Goal: Find specific page/section: Find specific page/section

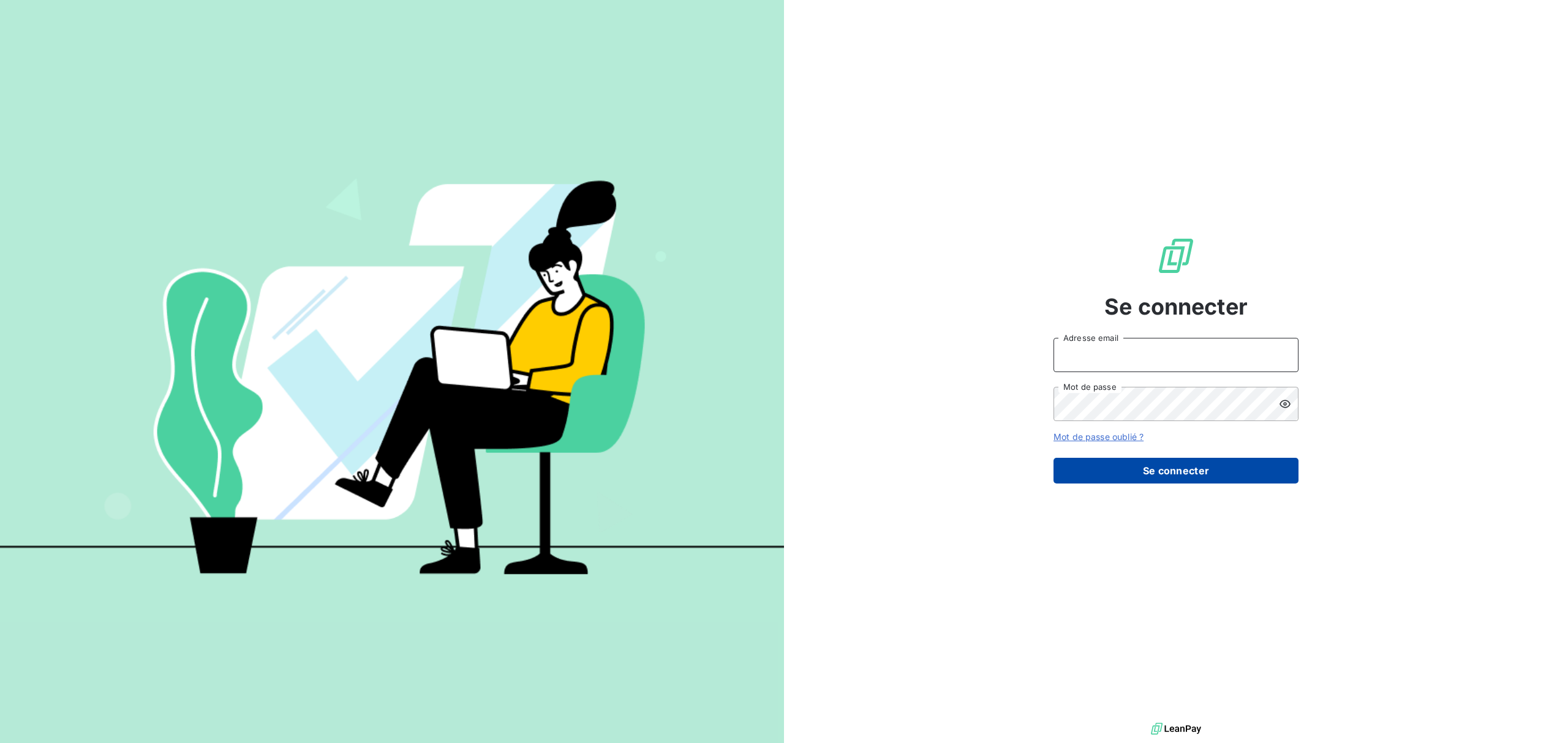
type input "[EMAIL_ADDRESS][DOMAIN_NAME]"
click at [1150, 473] on button "Se connecter" at bounding box center [1176, 471] width 245 height 25
click at [1164, 470] on button "Se connecter" at bounding box center [1176, 471] width 245 height 25
click at [1152, 349] on input "[EMAIL_ADDRESS][DOMAIN_NAME]" at bounding box center [1176, 355] width 245 height 34
click at [1120, 463] on button "Se connecter" at bounding box center [1176, 471] width 245 height 25
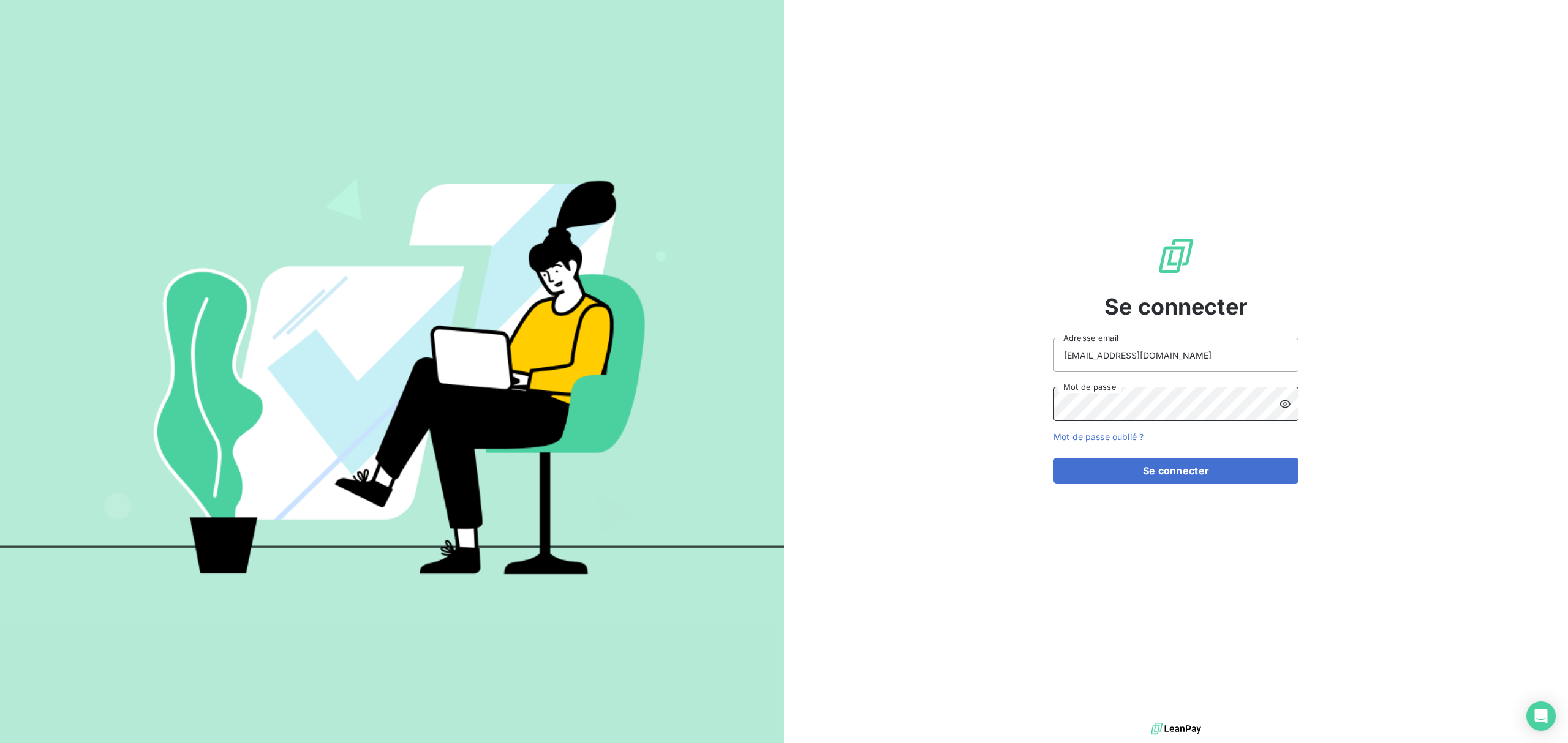
click at [1009, 414] on div "Se connecter dlemur@oet.fr Adresse email Mot de passe Mot de passe oublié ? Se …" at bounding box center [1175, 359] width 784 height 720
click at [1094, 471] on button "Se connecter" at bounding box center [1176, 471] width 245 height 25
click at [1184, 469] on button "Se connecter" at bounding box center [1176, 471] width 245 height 25
type input "[EMAIL_ADDRESS][DOMAIN_NAME]"
click at [1283, 408] on icon at bounding box center [1285, 403] width 12 height 12
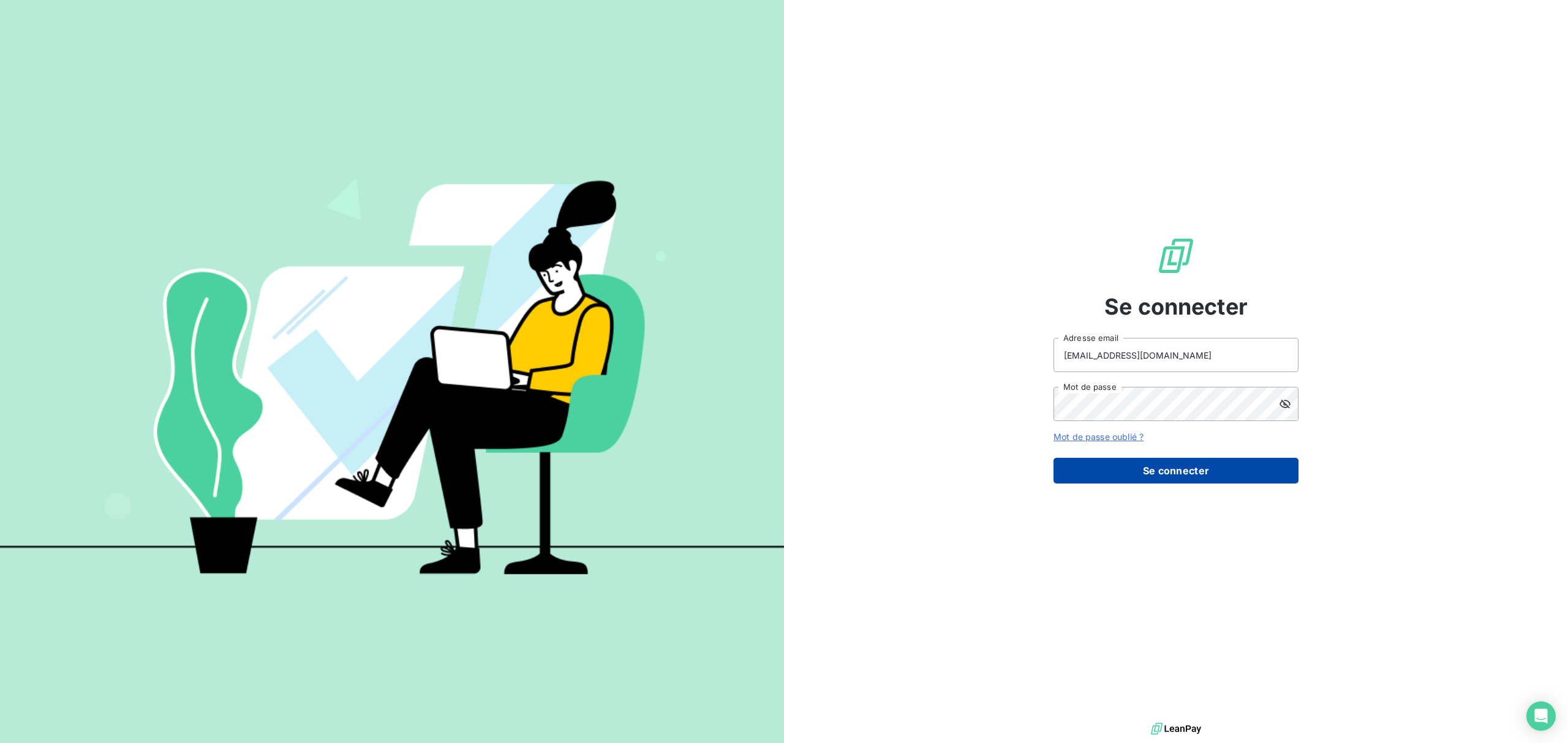
click at [1177, 471] on button "Se connecter" at bounding box center [1176, 471] width 245 height 25
click at [1160, 466] on button "Se connecter" at bounding box center [1176, 471] width 245 height 25
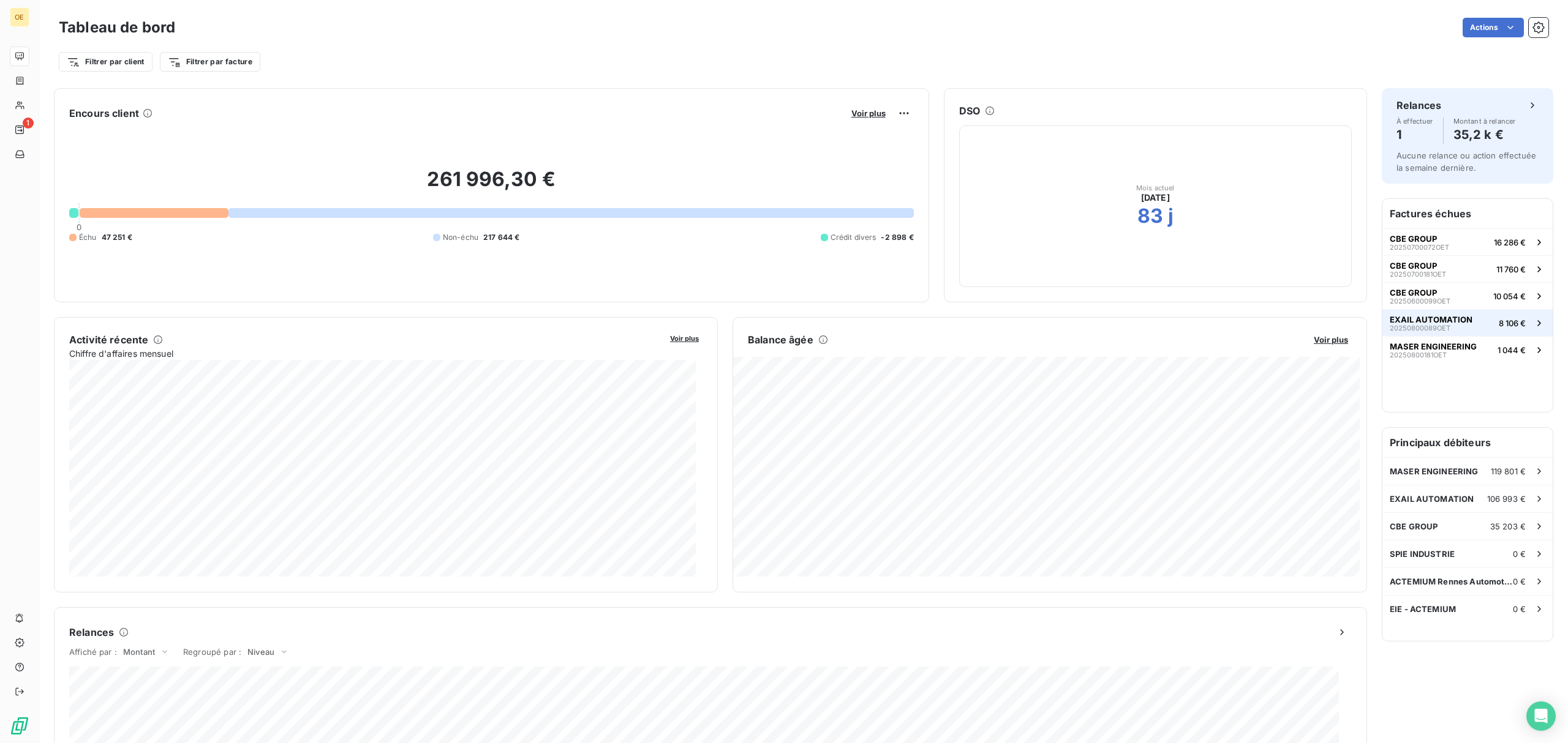
click at [1400, 316] on span "EXAIL AUTOMATION" at bounding box center [1431, 320] width 83 height 10
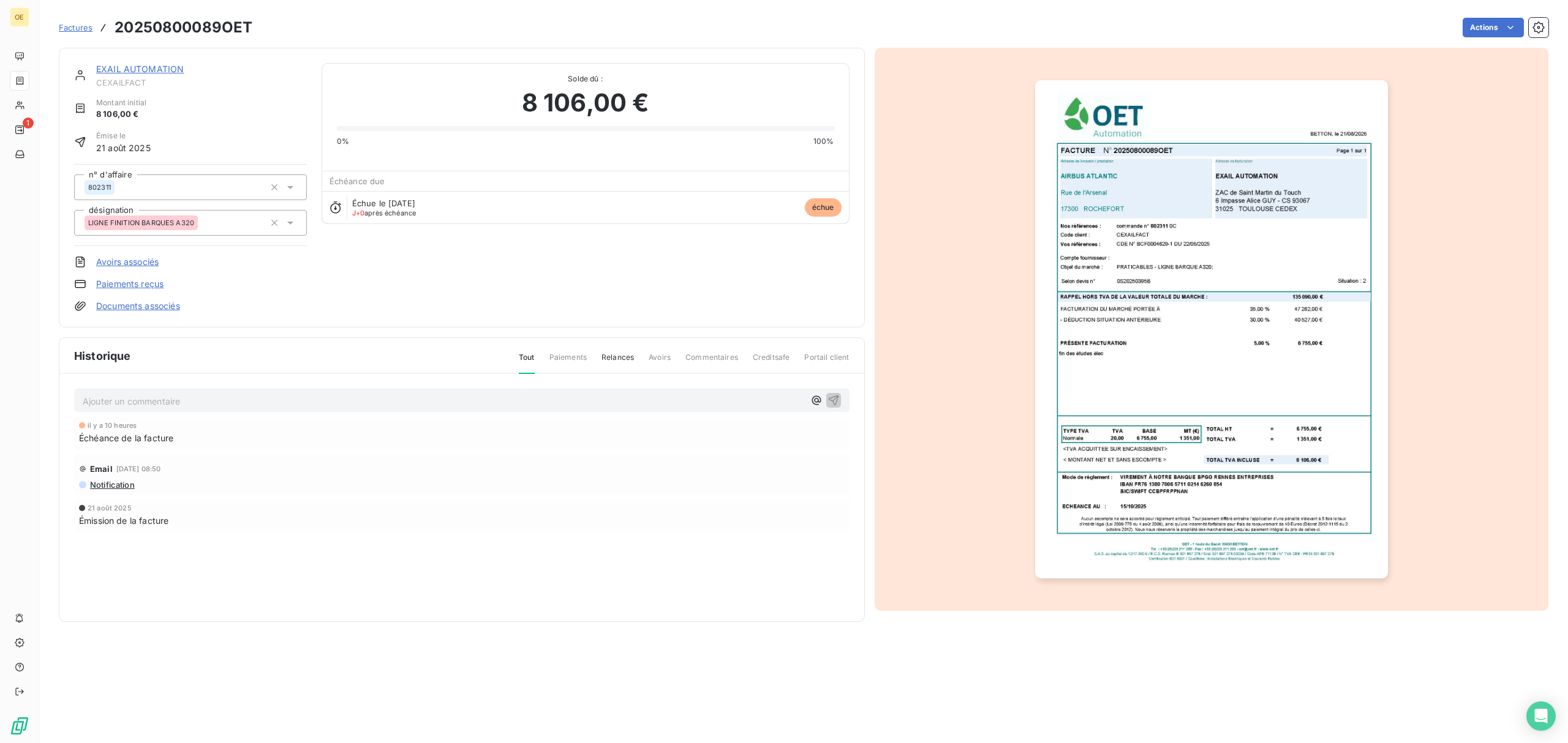
click at [122, 67] on link "EXAIL AUTOMATION" at bounding box center [140, 69] width 88 height 11
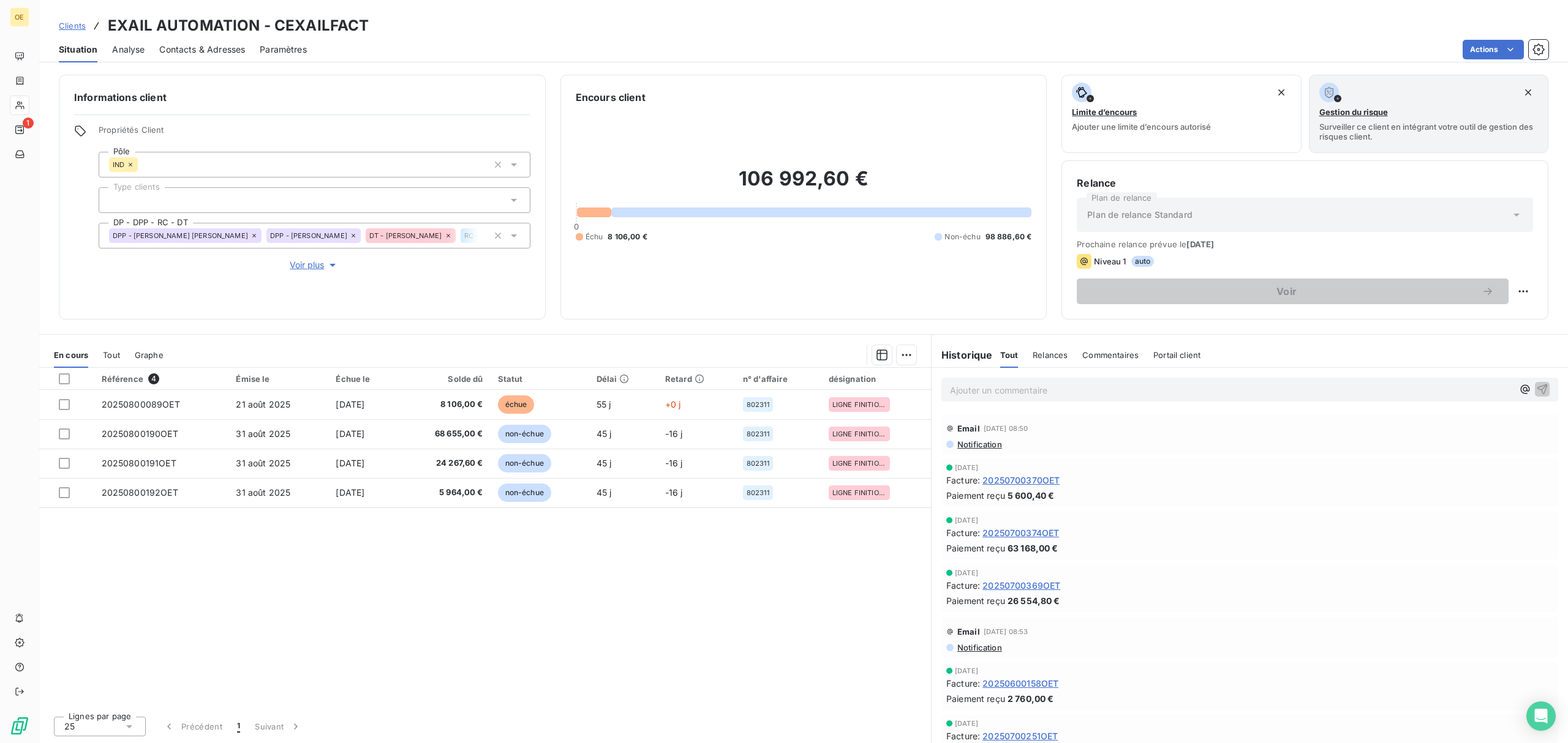
click at [74, 25] on span "Clients" at bounding box center [72, 25] width 27 height 10
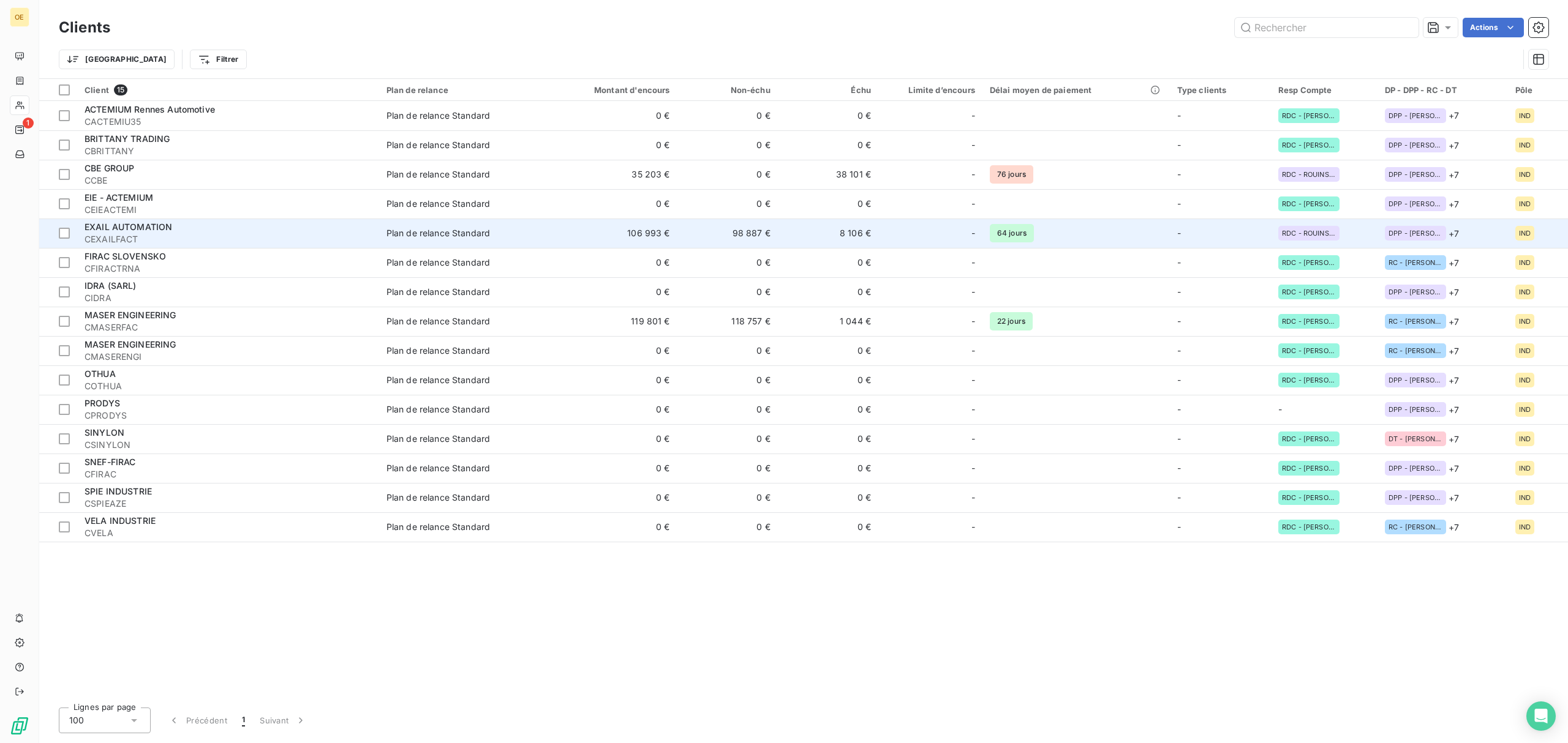
click at [118, 221] on span "EXAIL AUTOMATION" at bounding box center [128, 226] width 88 height 11
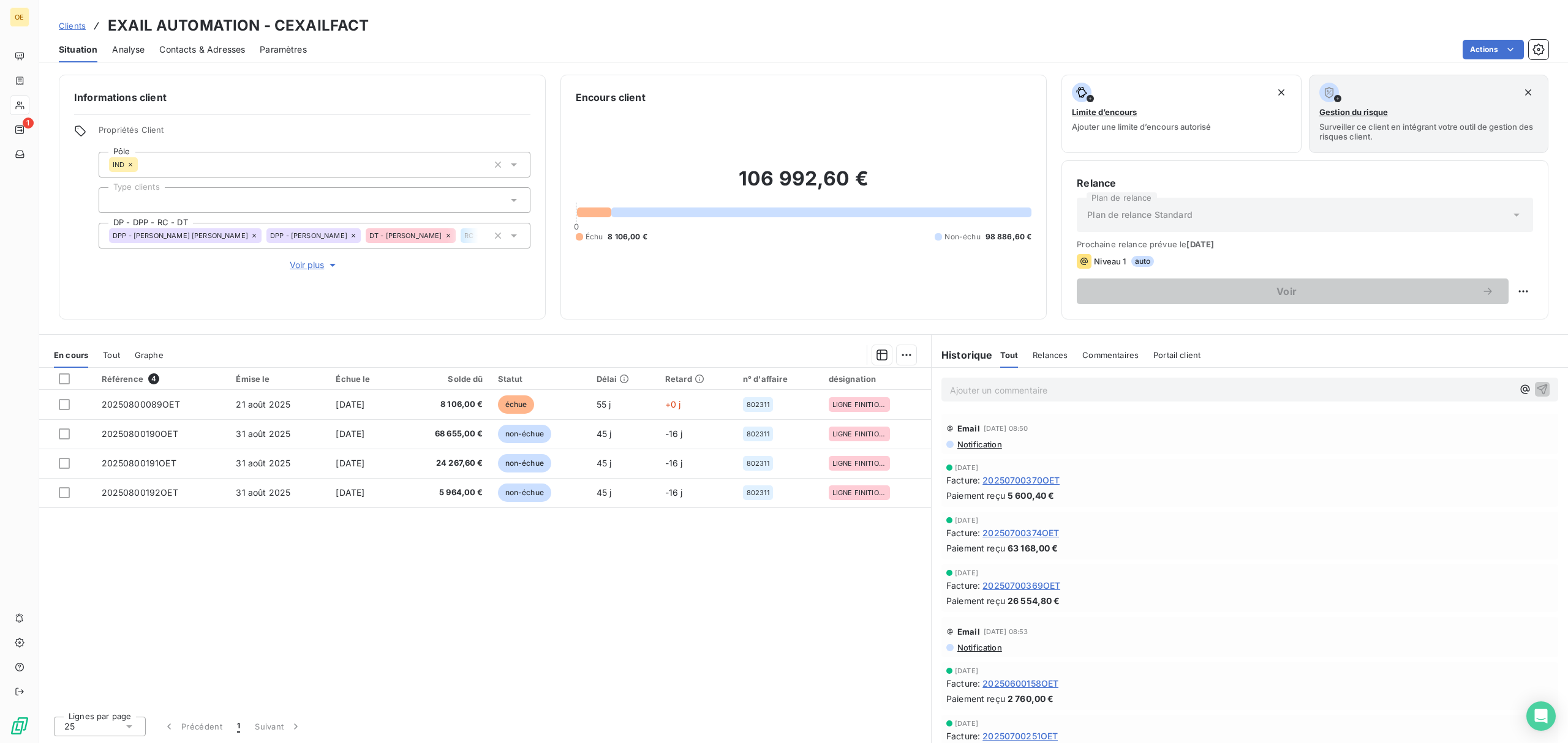
click at [75, 23] on span "Clients" at bounding box center [72, 25] width 27 height 10
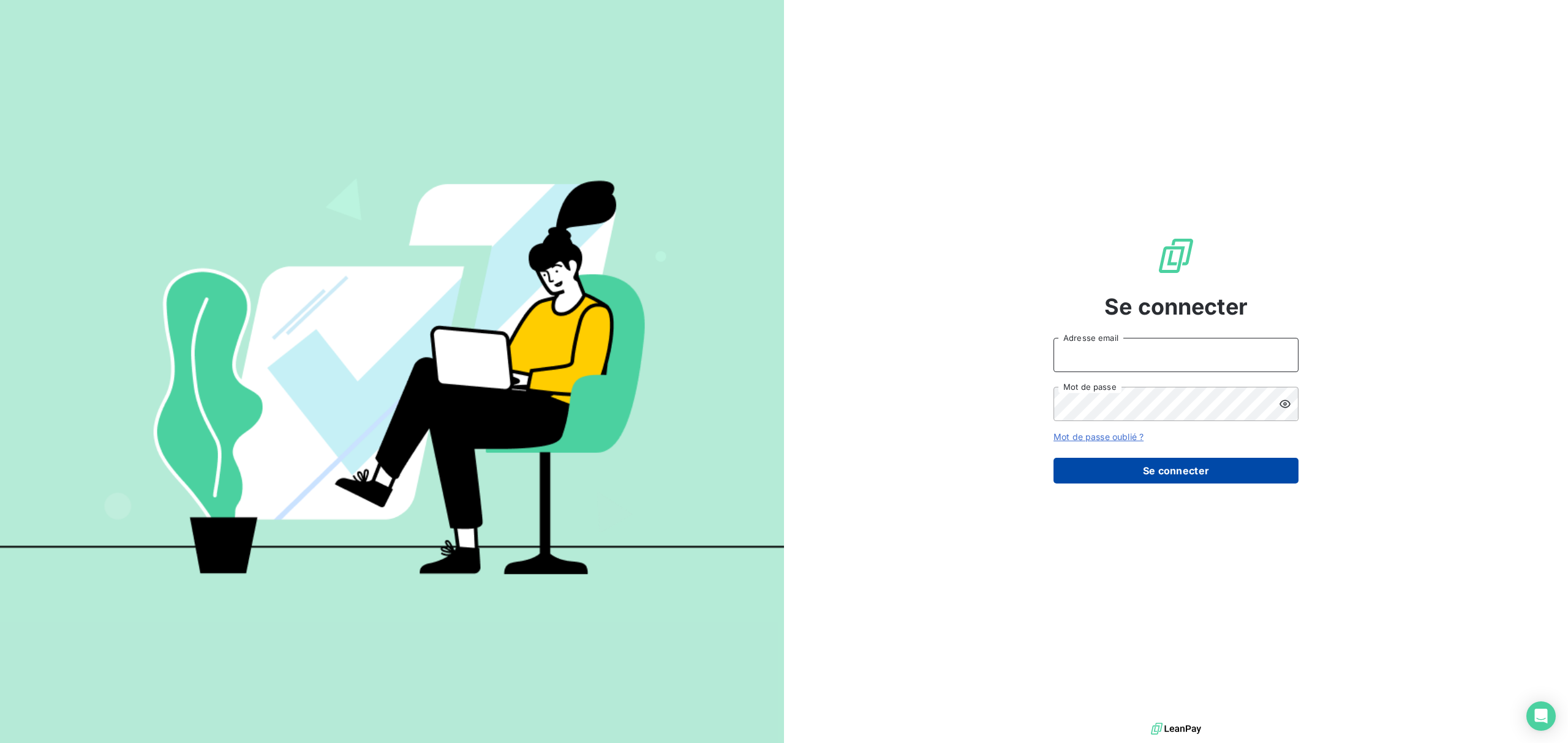
type input "[EMAIL_ADDRESS][DOMAIN_NAME]"
click at [1131, 461] on button "Se connecter" at bounding box center [1176, 471] width 245 height 25
click at [1154, 471] on button "Se connecter" at bounding box center [1176, 471] width 245 height 25
type input "[EMAIL_ADDRESS][DOMAIN_NAME]"
click at [1191, 473] on button "Se connecter" at bounding box center [1176, 471] width 245 height 25
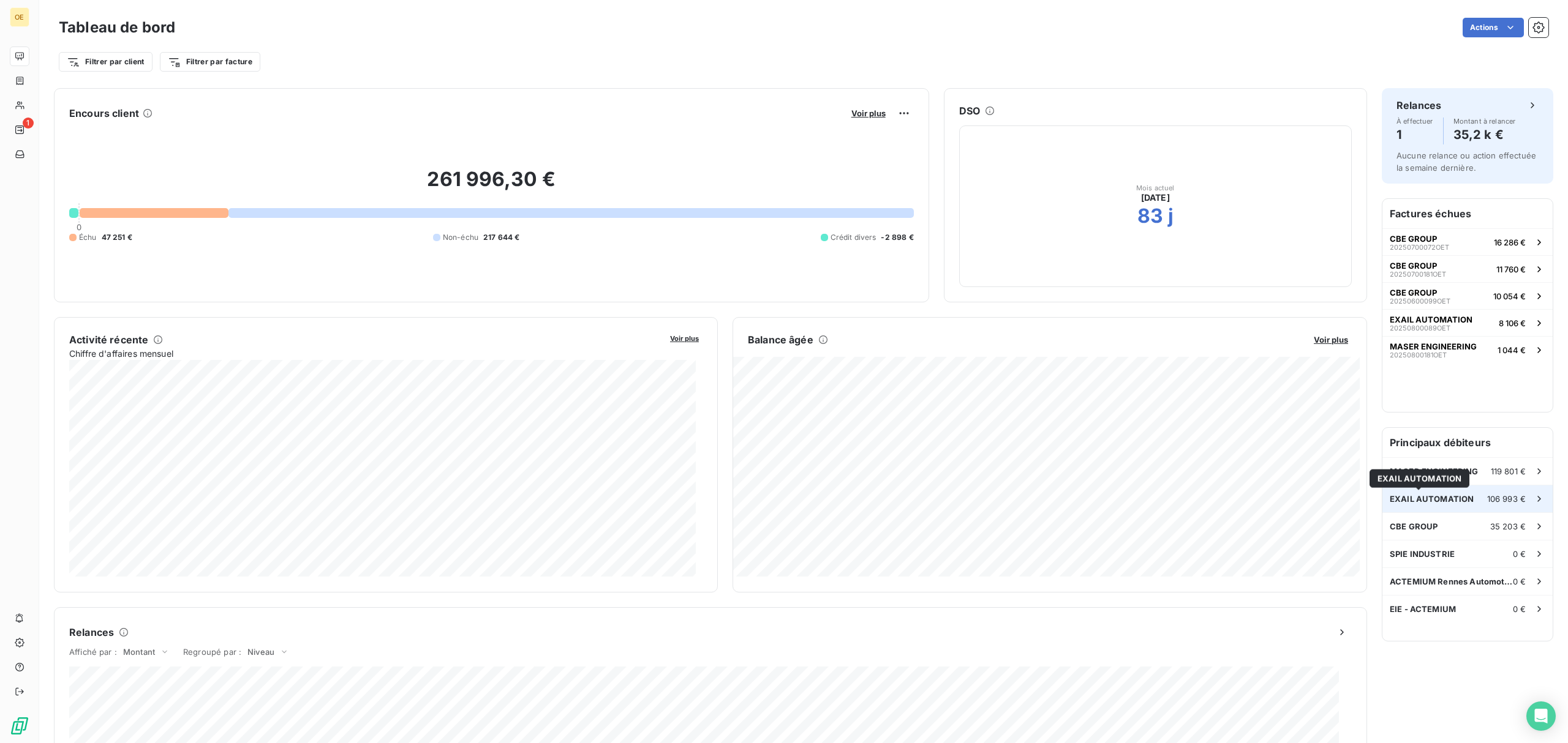
click at [1438, 496] on span "EXAIL AUTOMATION" at bounding box center [1431, 499] width 84 height 10
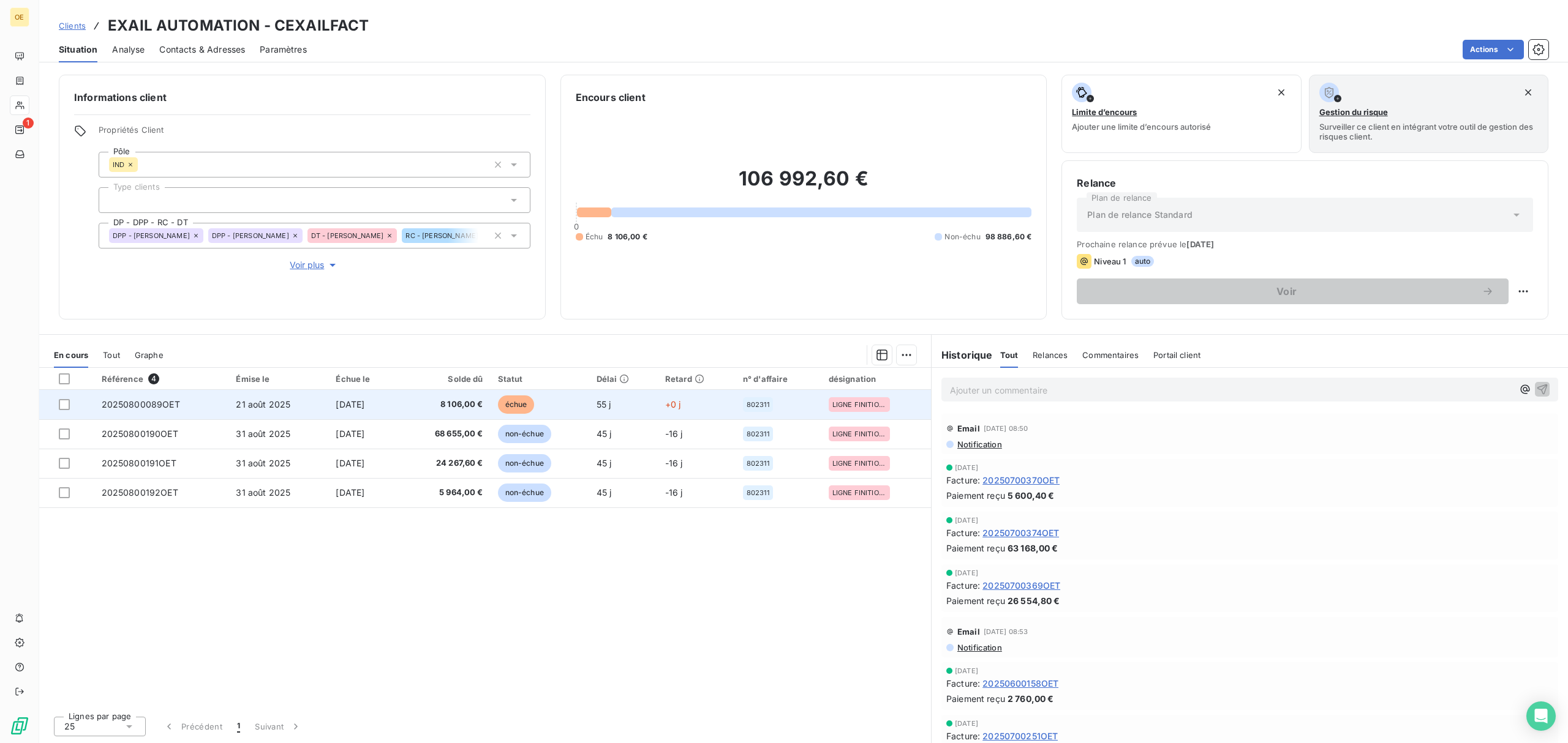
click at [148, 405] on span "20250800089OET" at bounding box center [141, 404] width 79 height 11
